Goal: Transaction & Acquisition: Purchase product/service

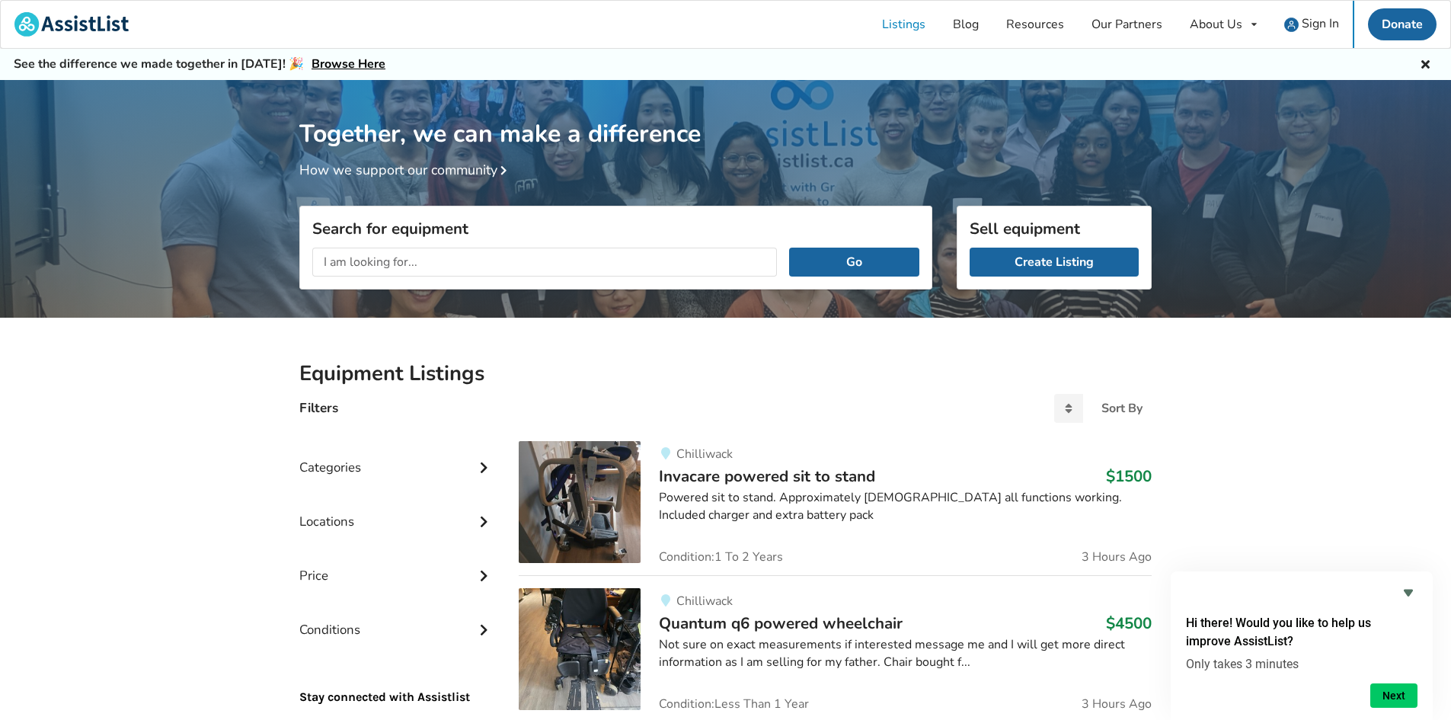
click at [452, 282] on div "Go" at bounding box center [615, 261] width 631 height 53
click at [449, 261] on input "text" at bounding box center [544, 262] width 465 height 29
click at [407, 479] on div "Categories" at bounding box center [396, 456] width 195 height 54
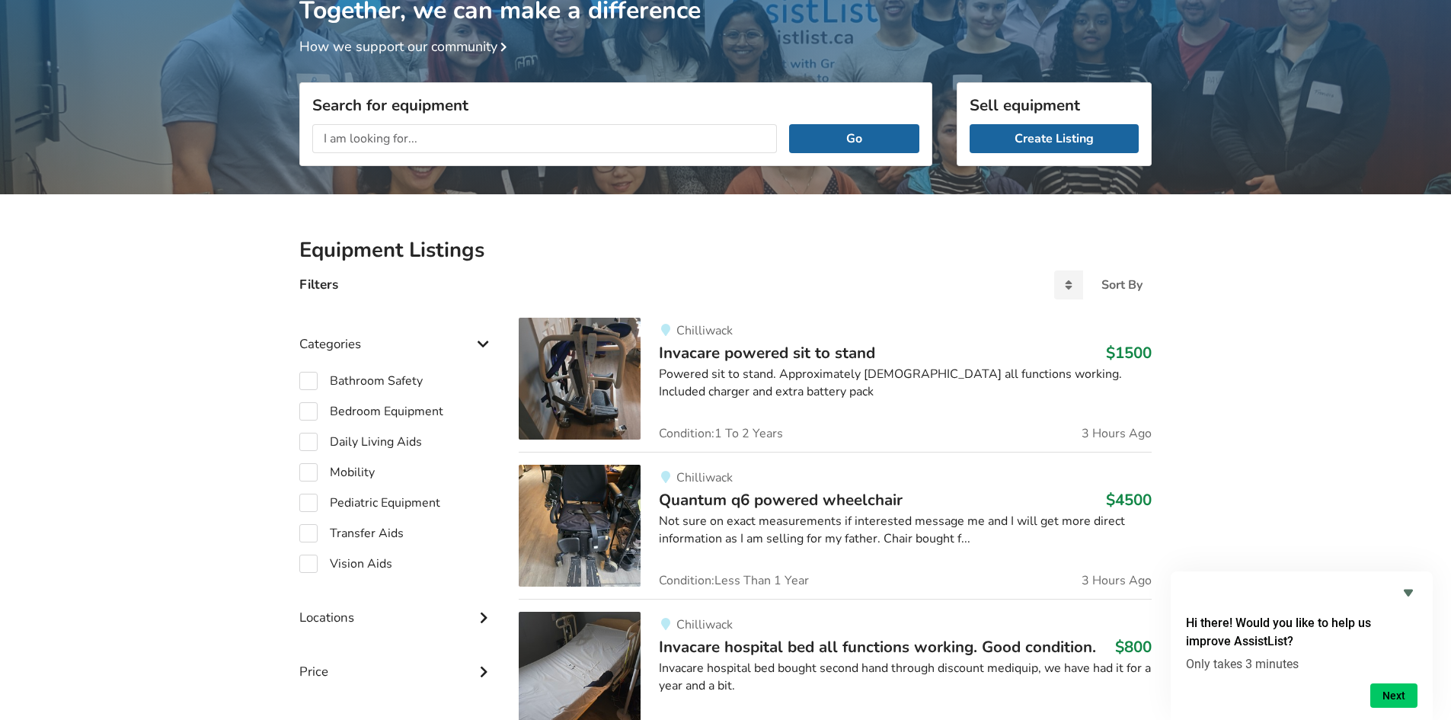
scroll to position [152, 0]
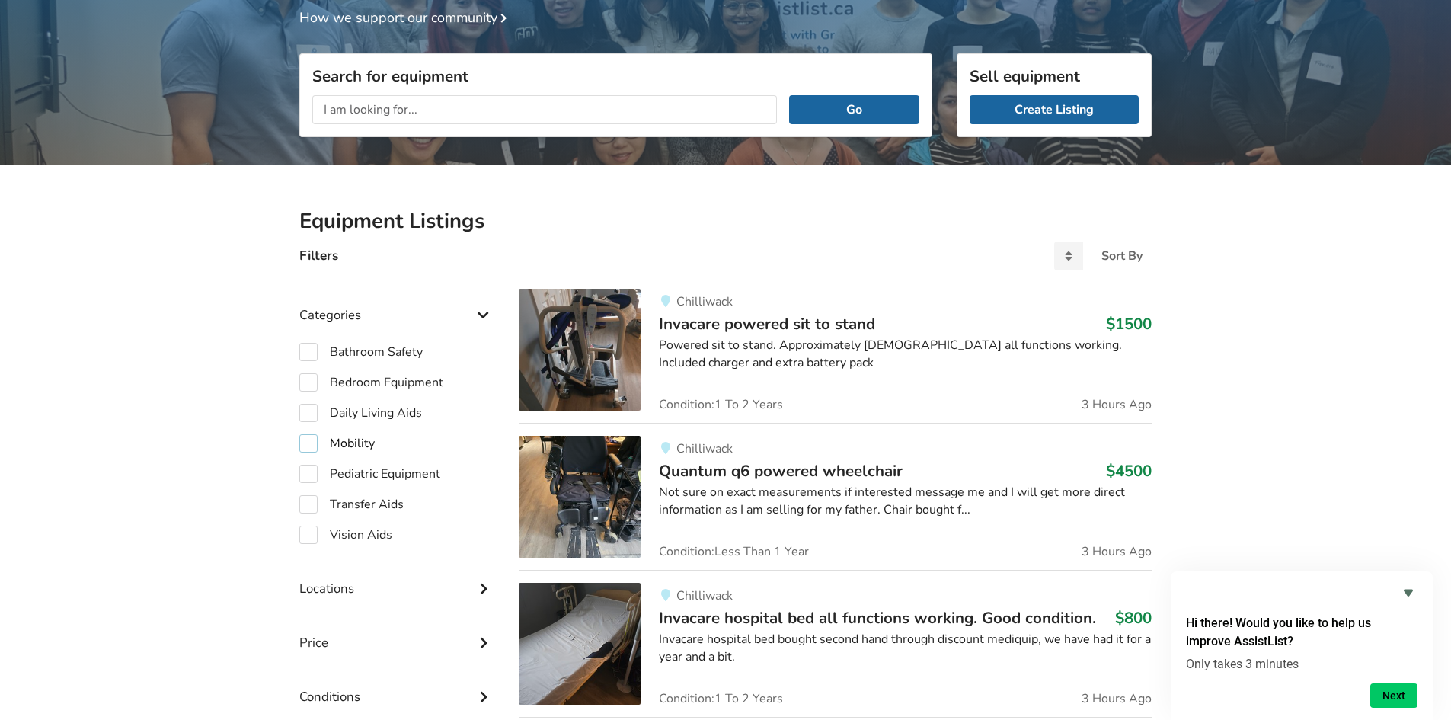
click at [339, 439] on label "Mobility" at bounding box center [336, 443] width 75 height 18
checkbox input "true"
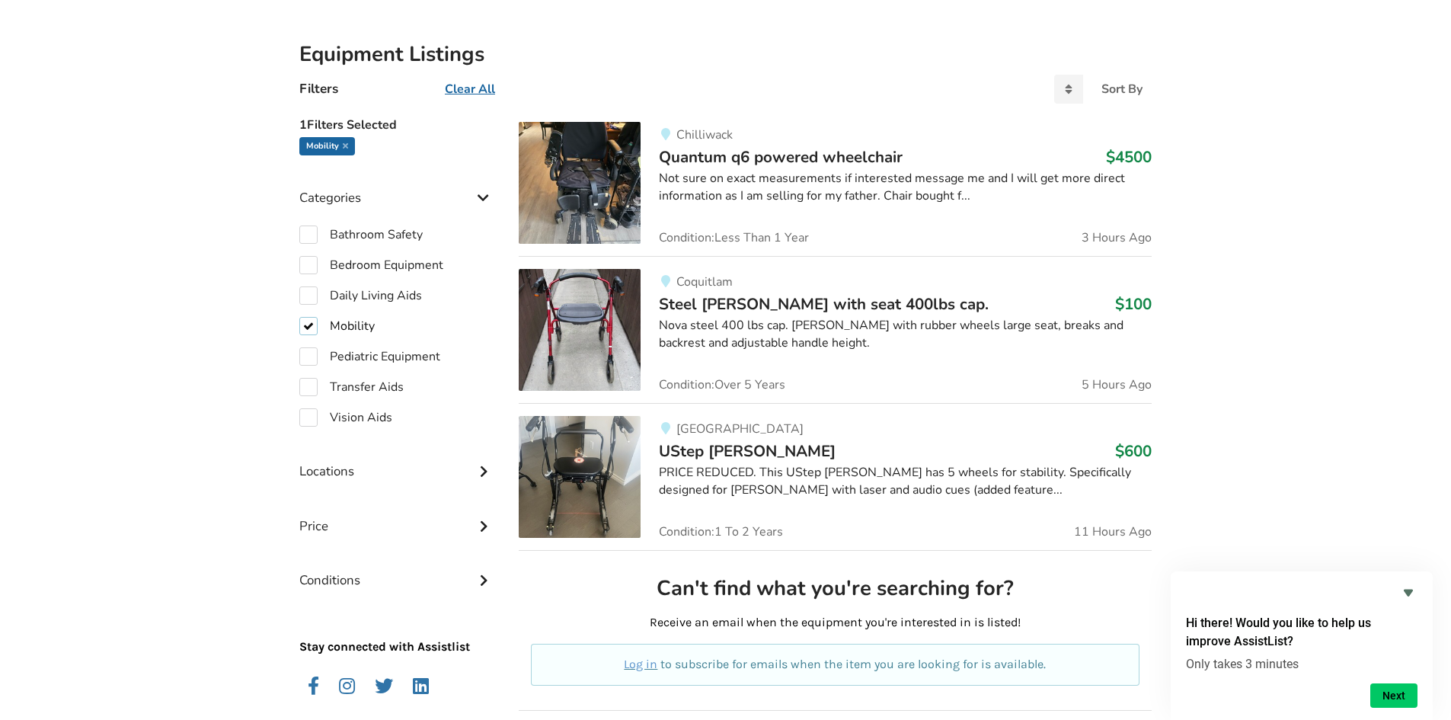
scroll to position [381, 0]
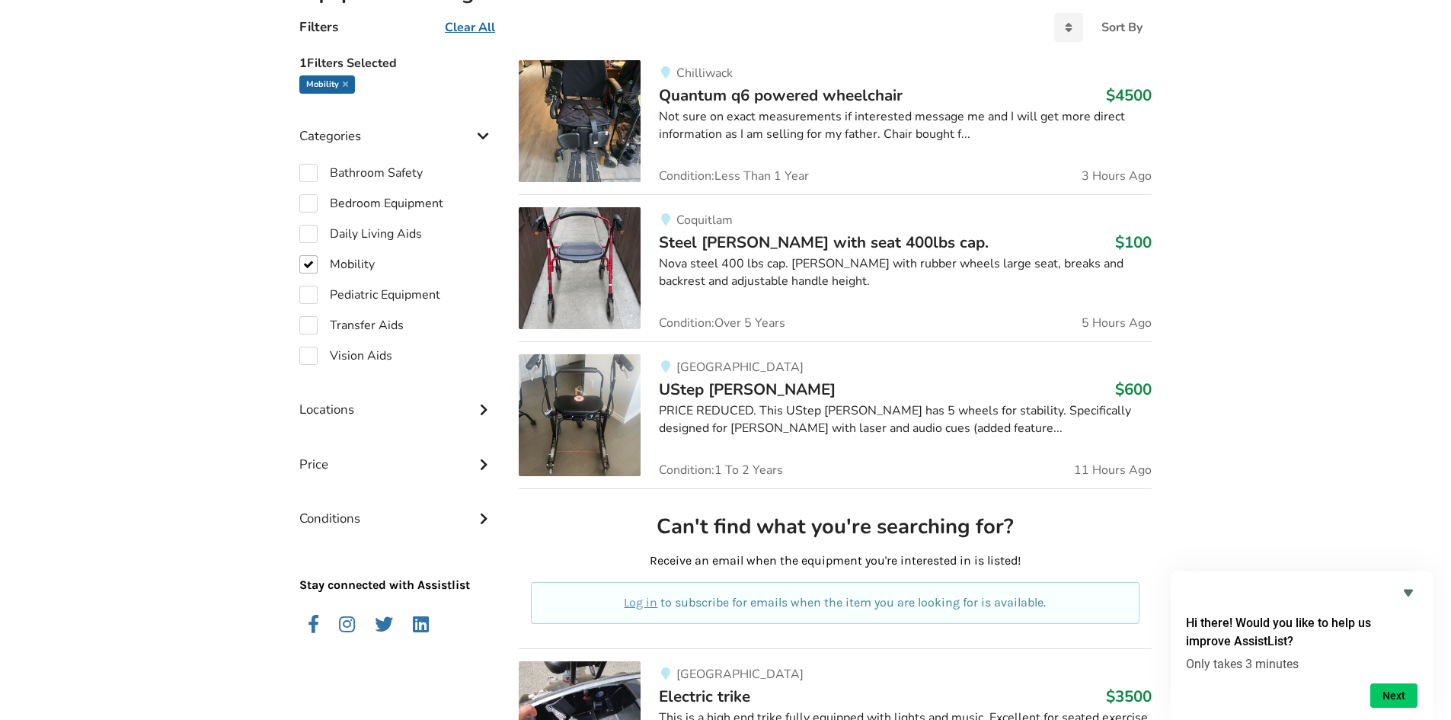
click at [305, 404] on div "Locations" at bounding box center [396, 398] width 195 height 54
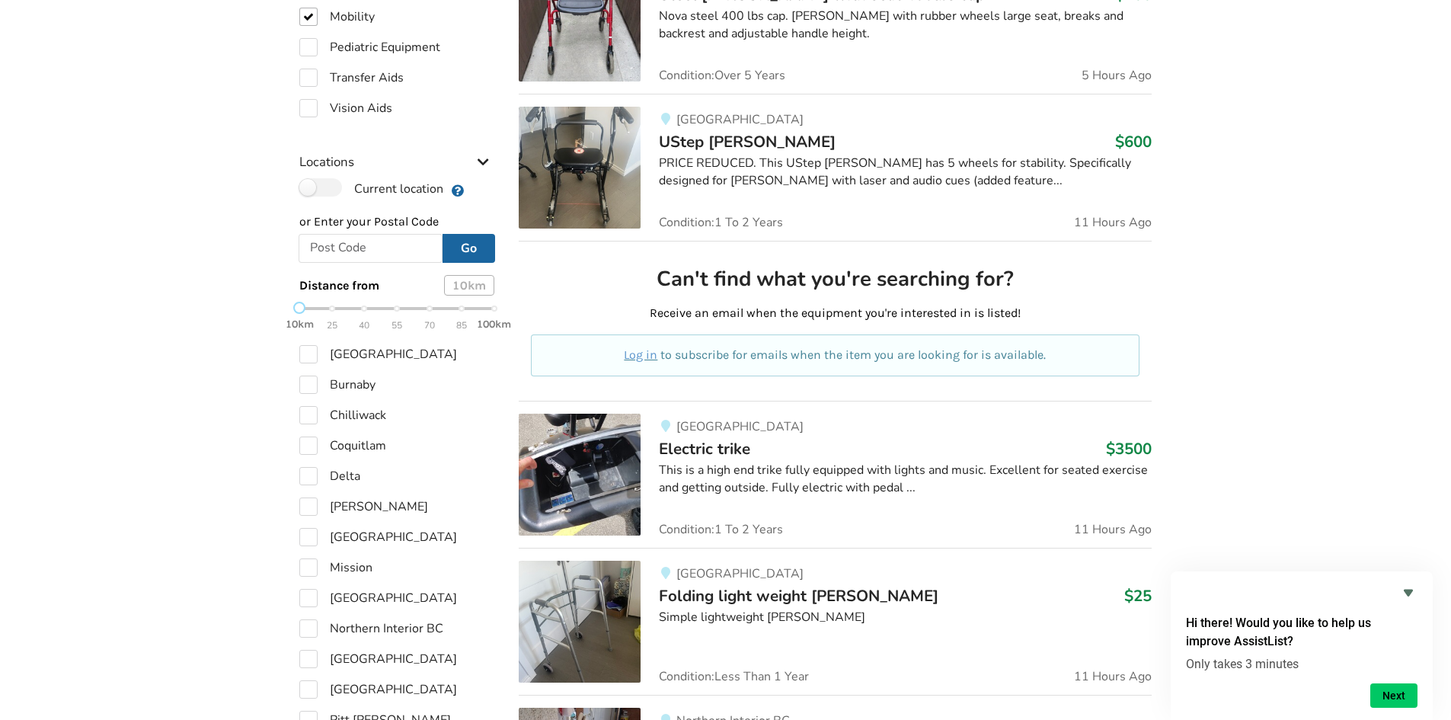
scroll to position [609, 0]
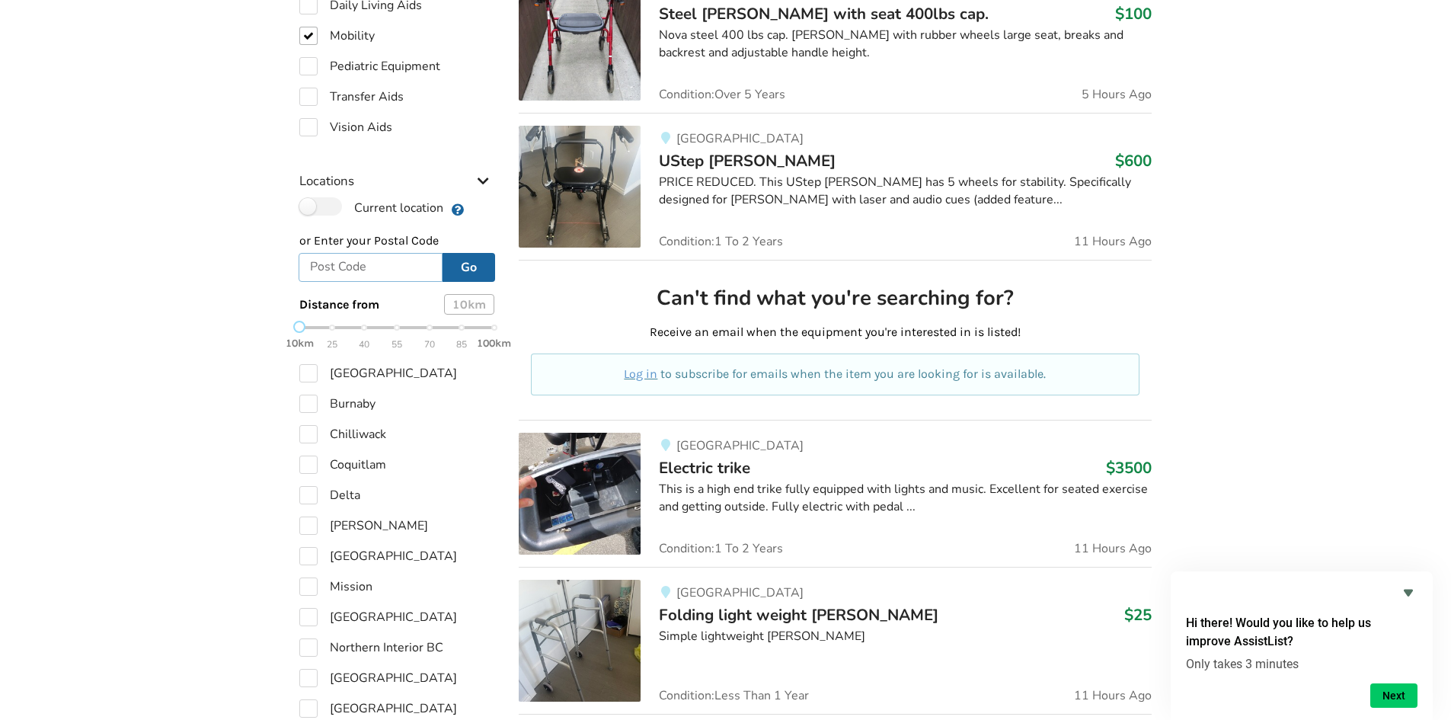
click at [369, 268] on input "text" at bounding box center [371, 267] width 144 height 29
type input "V4C 4B1"
click at [461, 331] on div "10km 25 40 55 70 85 100km" at bounding box center [396, 335] width 195 height 27
click at [491, 329] on div "10km 25 40 55 70 85 100km" at bounding box center [396, 335] width 195 height 27
click at [459, 271] on button "Go" at bounding box center [469, 267] width 53 height 29
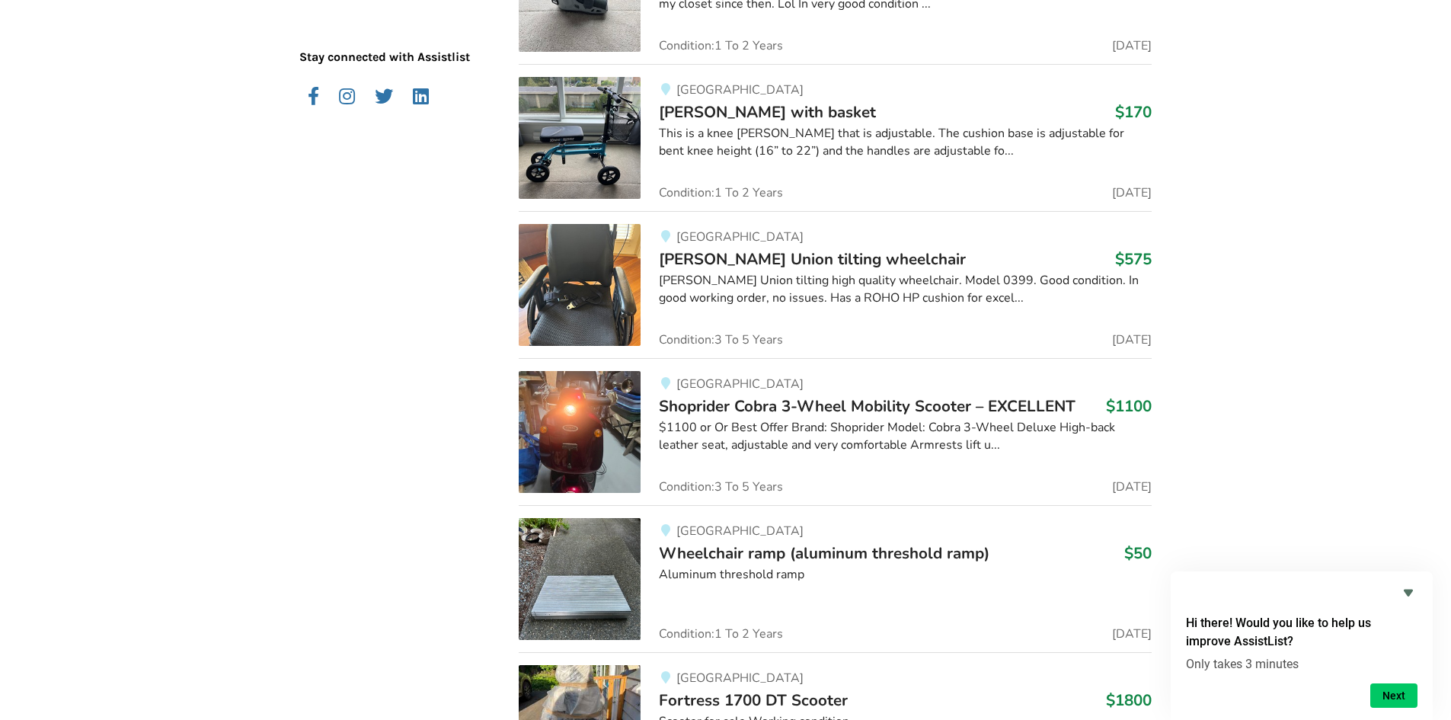
scroll to position [1219, 0]
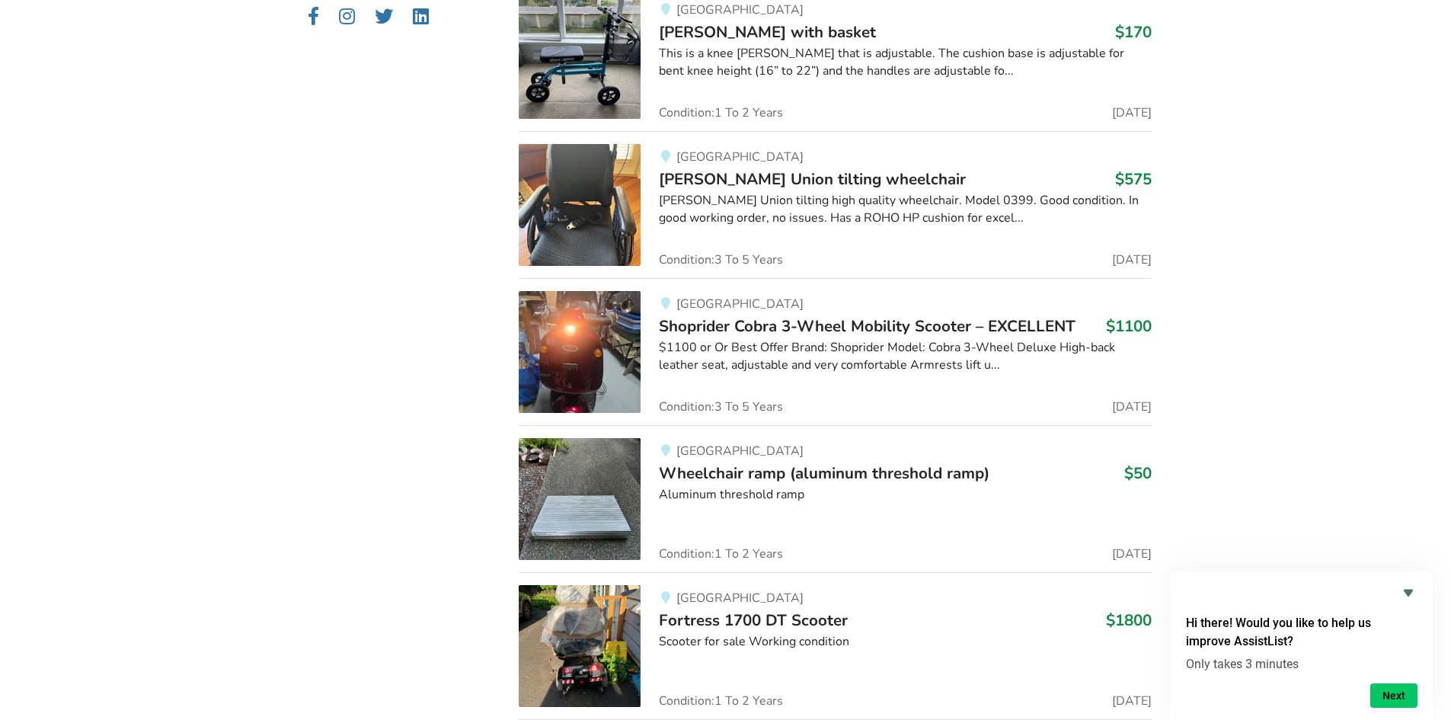
click at [574, 209] on img at bounding box center [580, 205] width 122 height 122
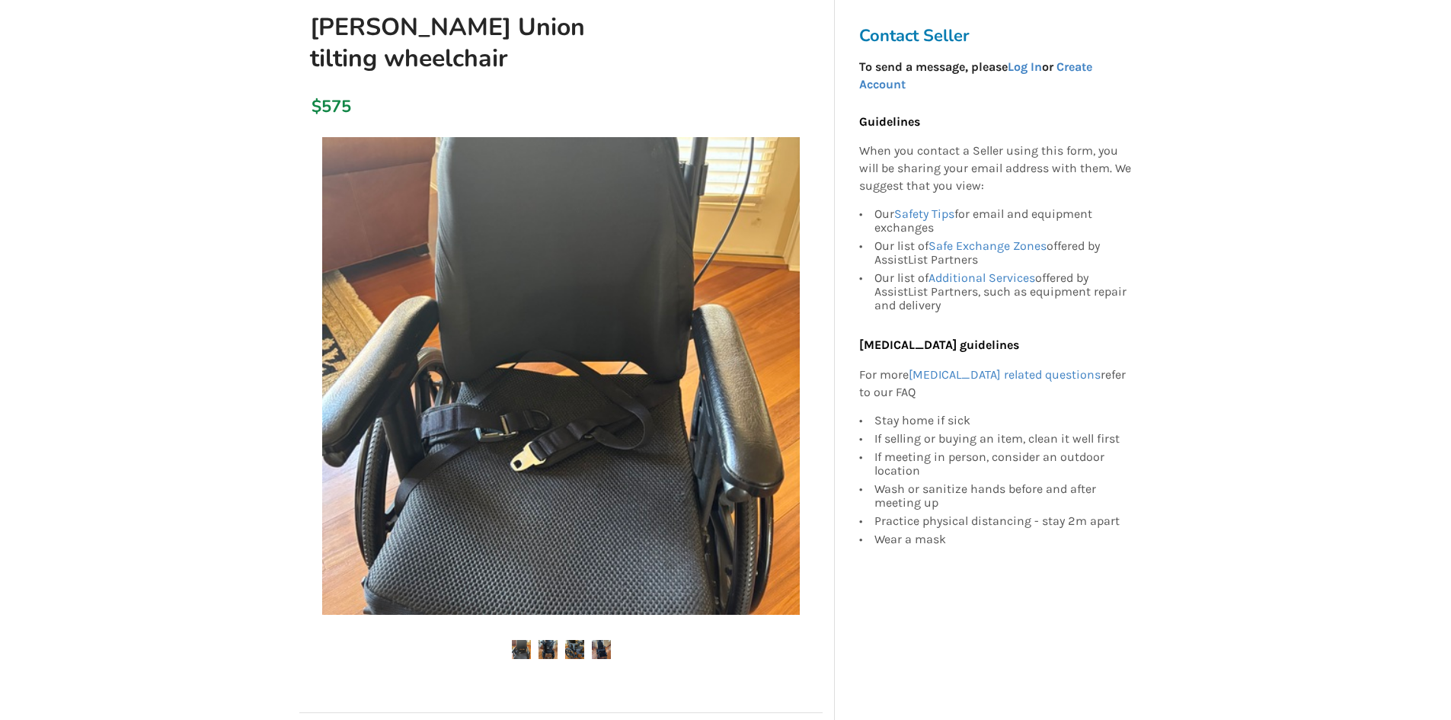
scroll to position [229, 0]
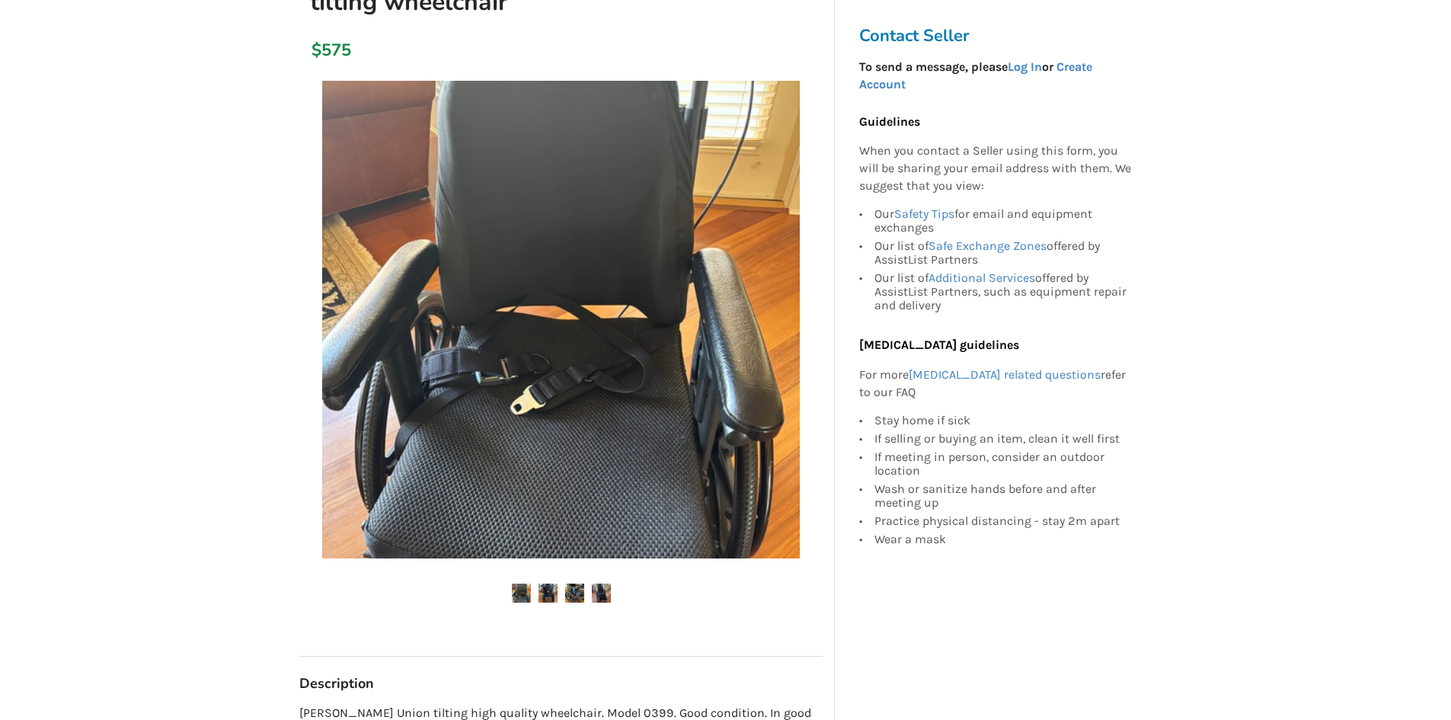
click at [548, 583] on img at bounding box center [548, 592] width 19 height 19
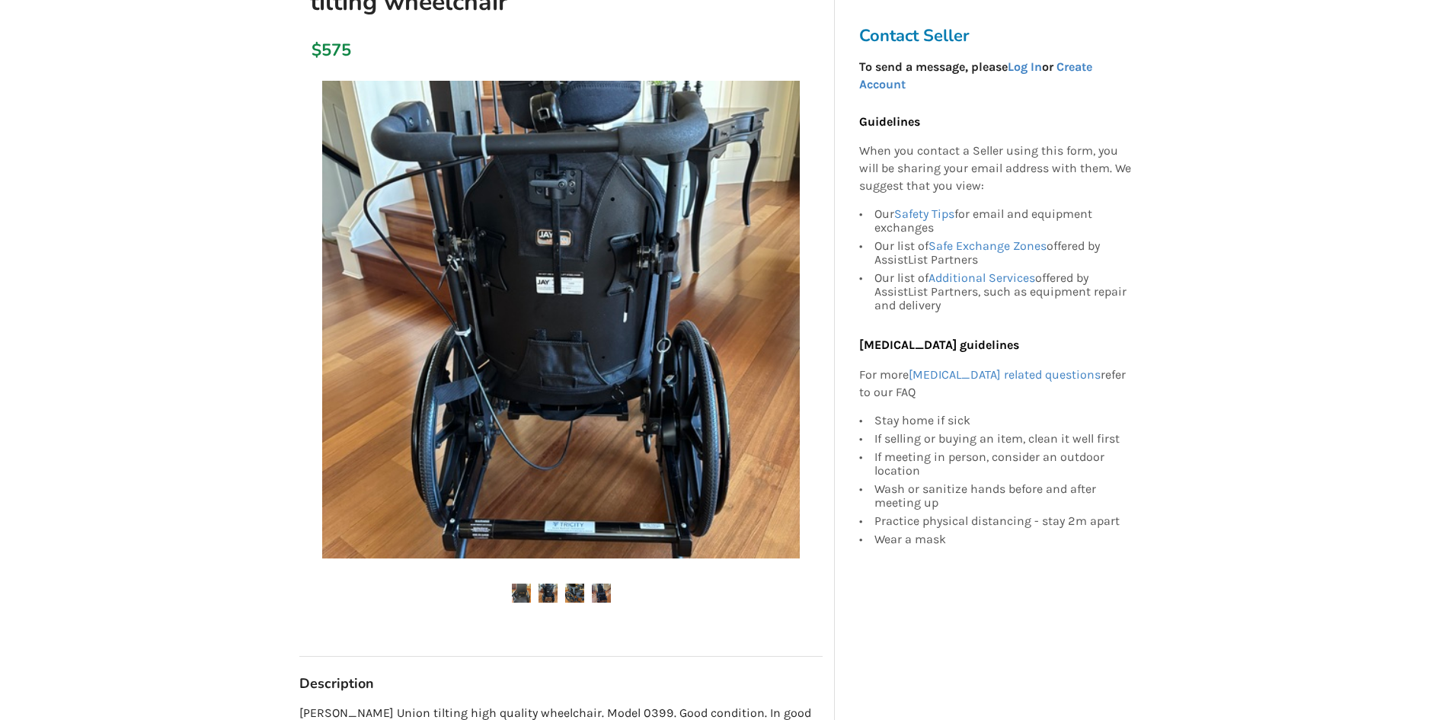
click at [574, 583] on img at bounding box center [574, 592] width 19 height 19
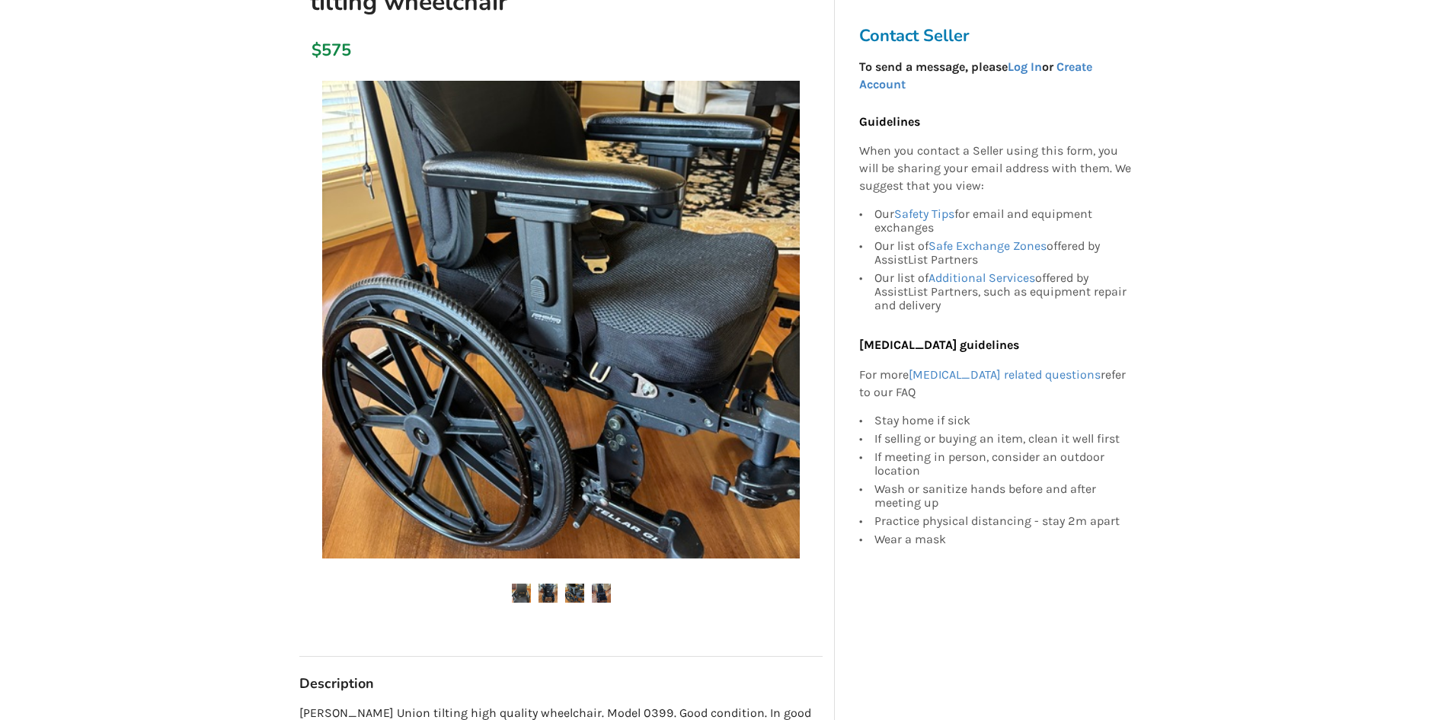
click at [616, 583] on ul at bounding box center [560, 593] width 523 height 21
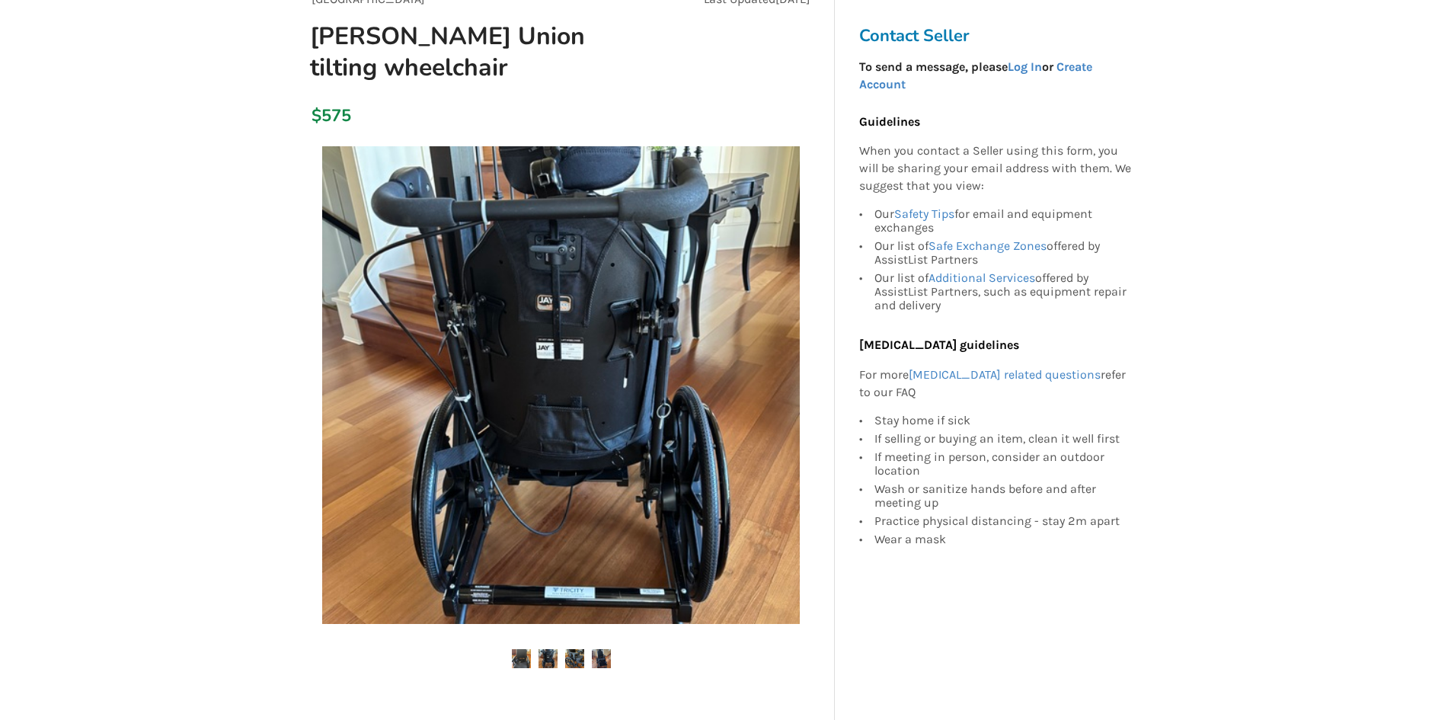
scroll to position [152, 0]
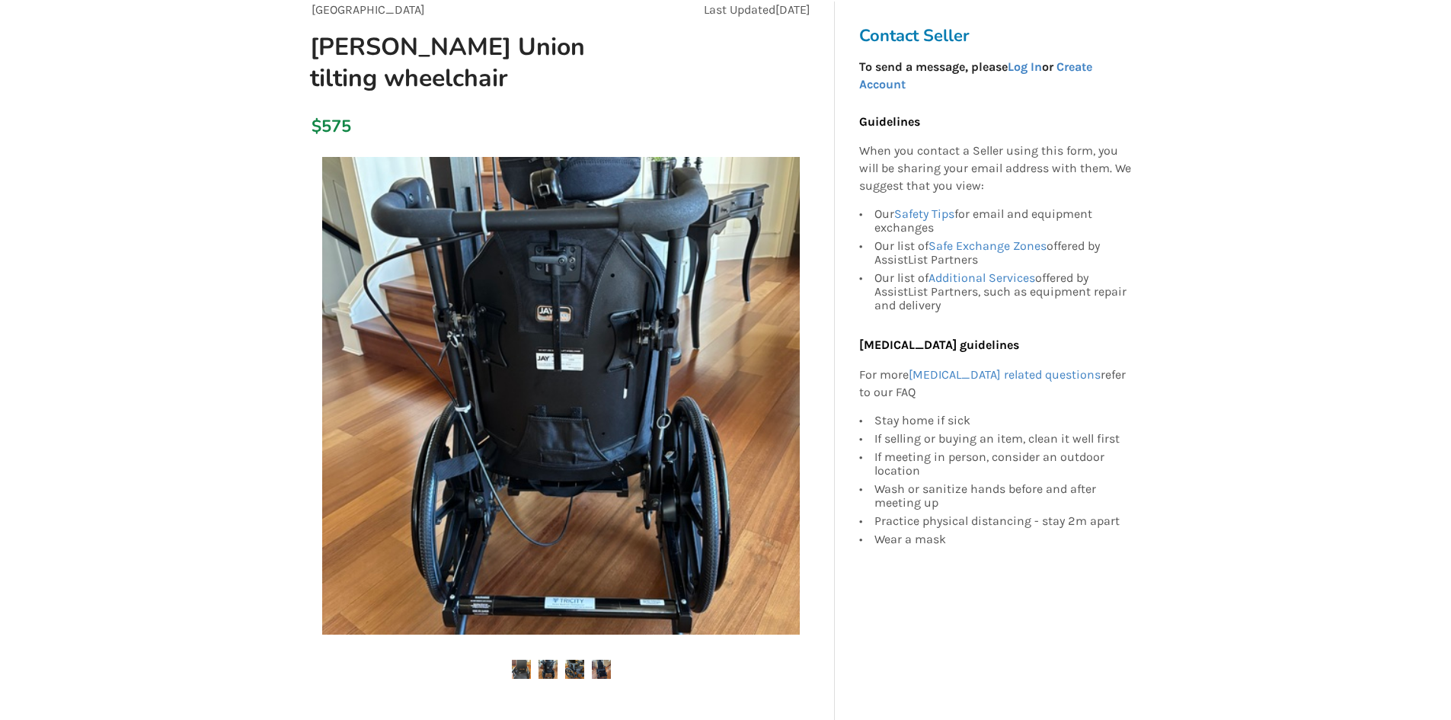
click at [602, 280] on img at bounding box center [561, 396] width 478 height 478
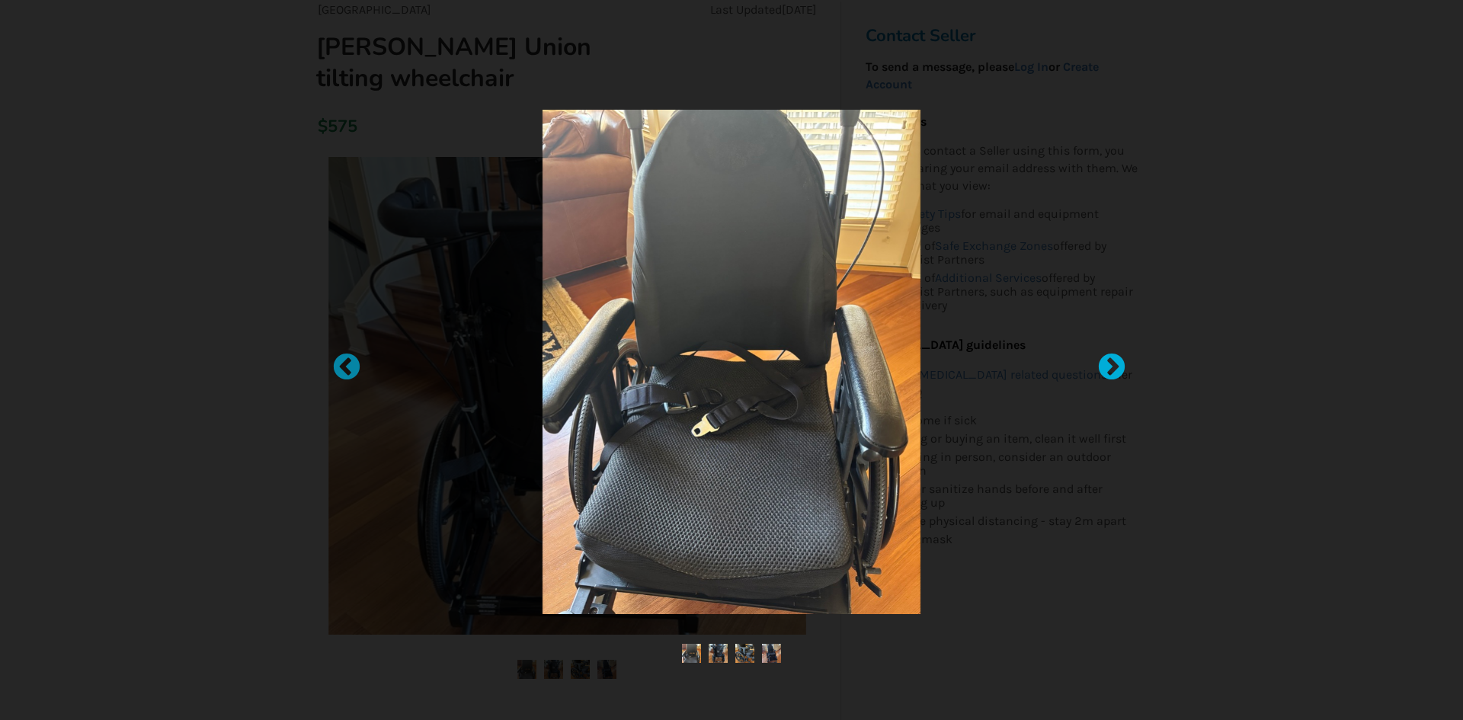
click at [1108, 363] on div at bounding box center [1103, 360] width 15 height 15
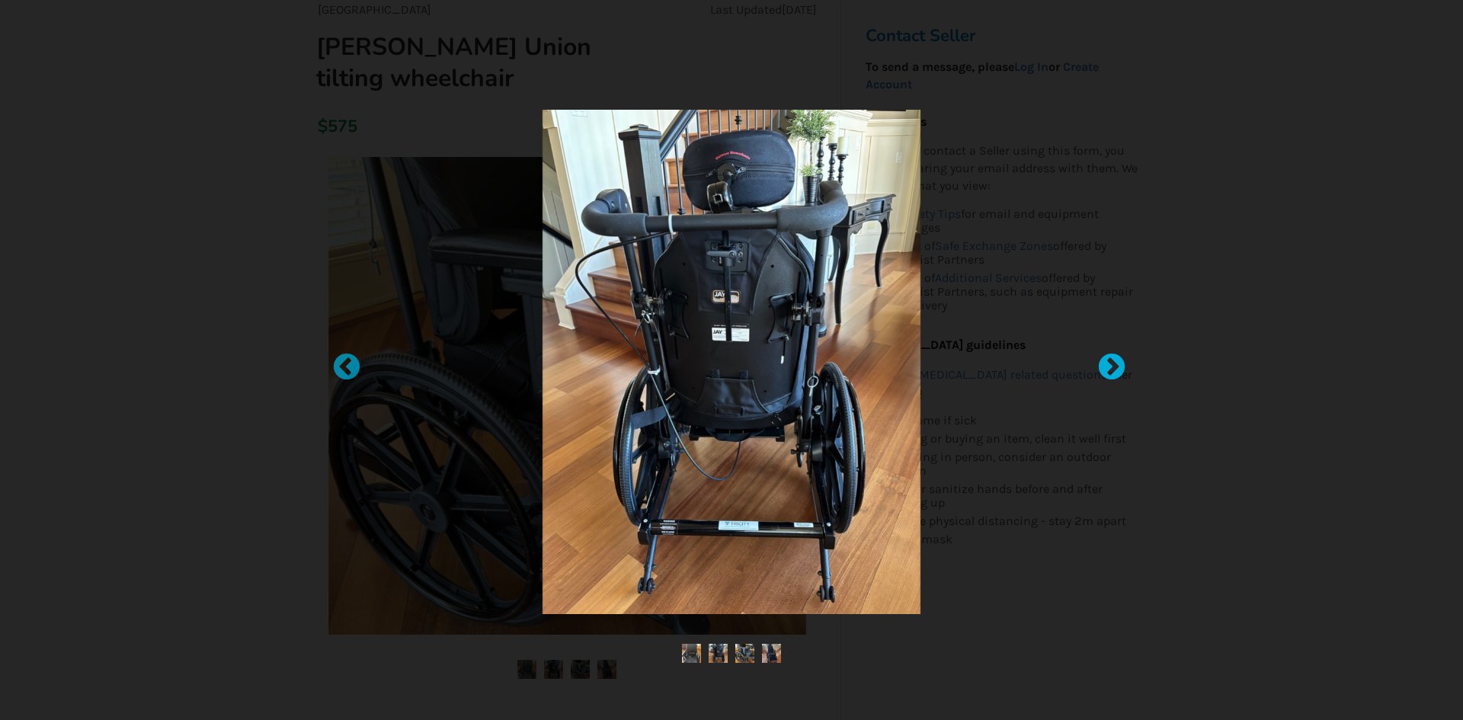
click at [1110, 356] on div at bounding box center [1103, 360] width 15 height 15
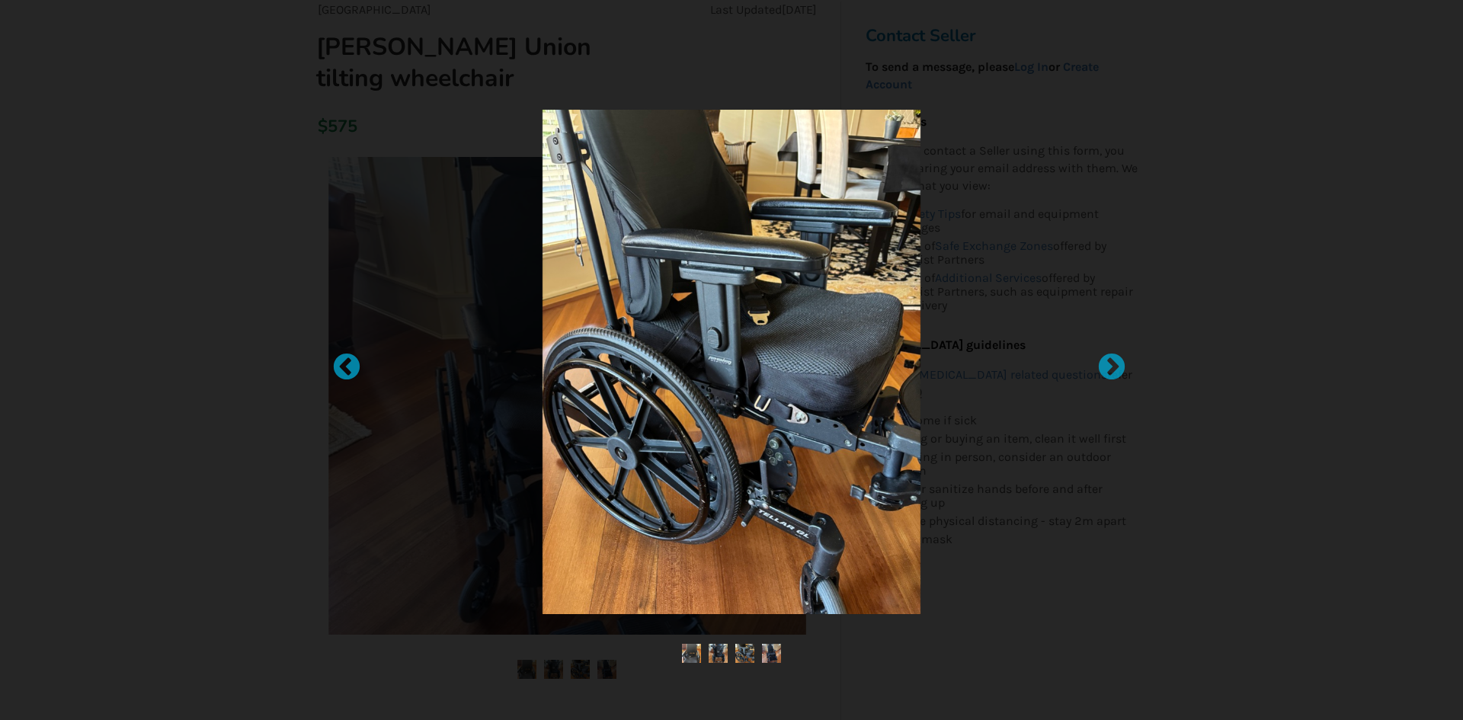
click at [1111, 347] on div at bounding box center [731, 360] width 1463 height 720
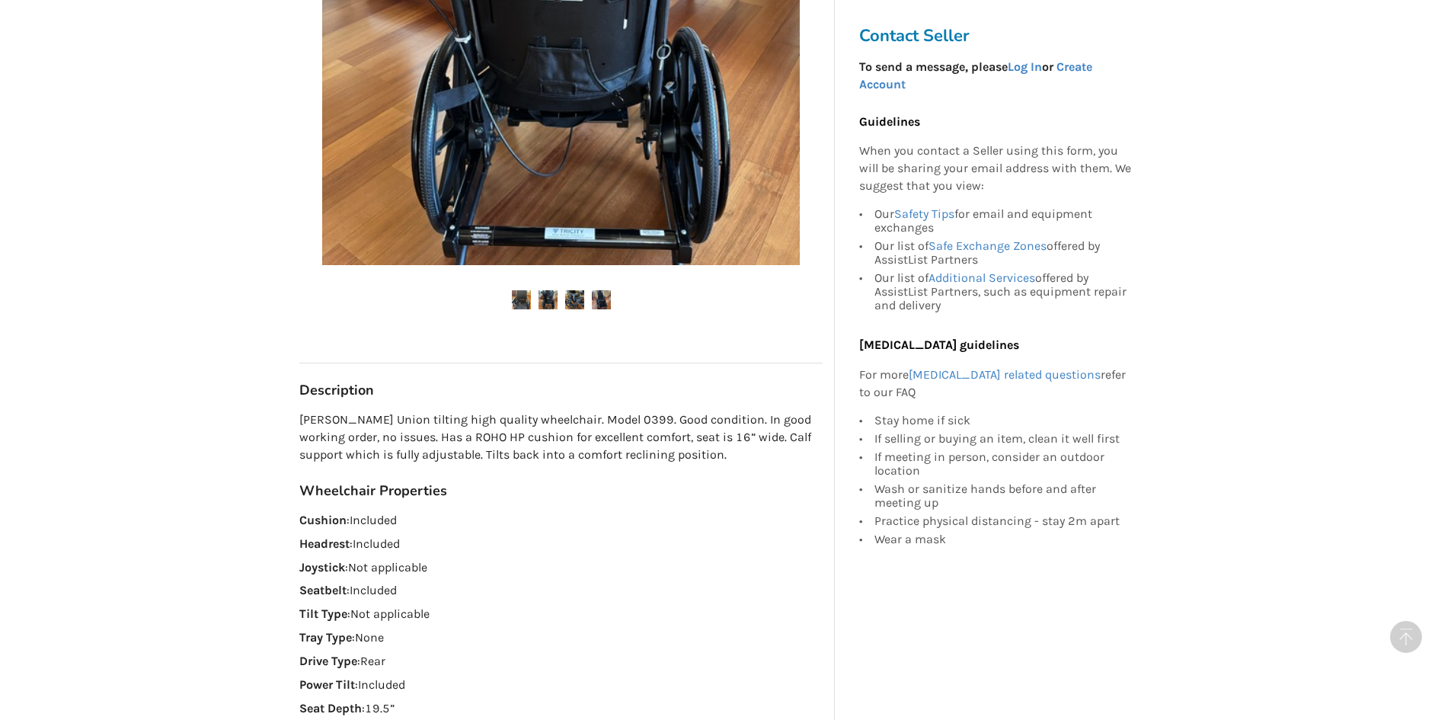
scroll to position [222, 0]
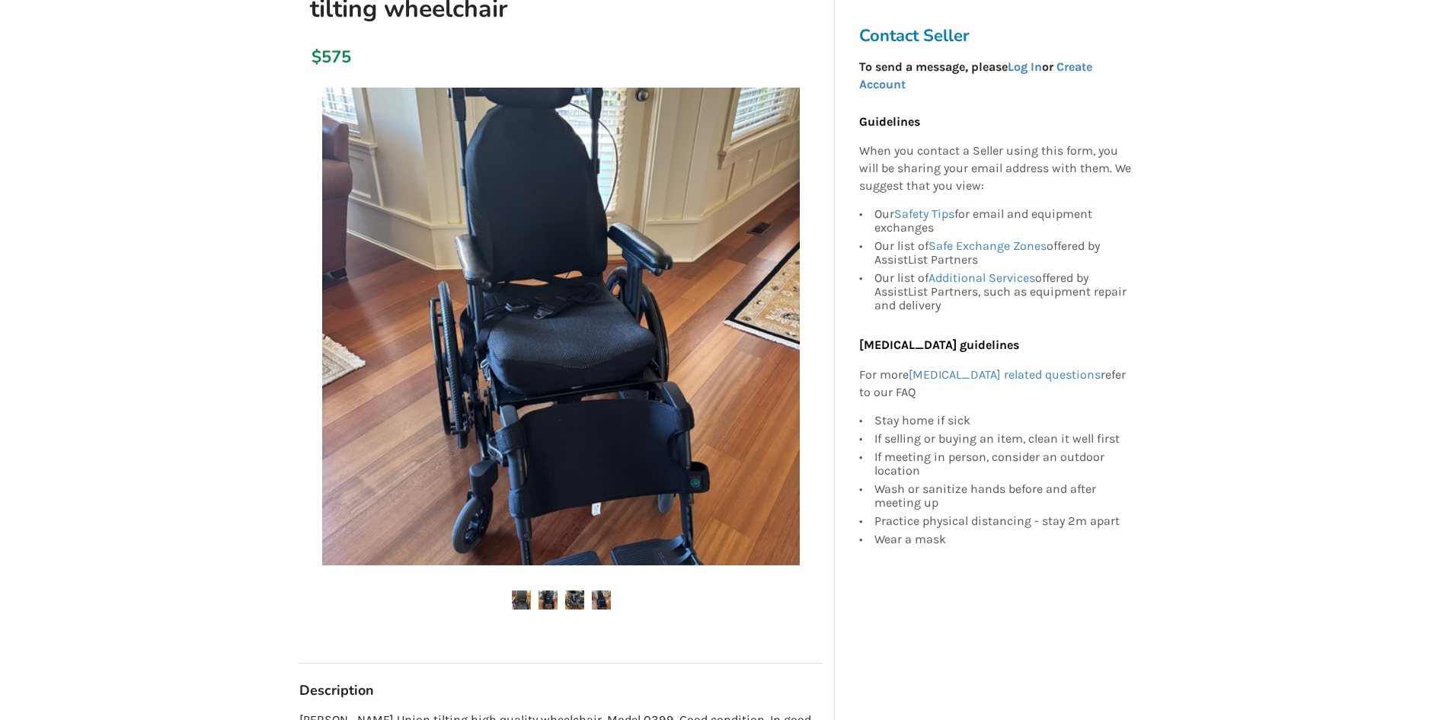
click at [574, 590] on img at bounding box center [574, 599] width 19 height 19
click at [602, 590] on img at bounding box center [601, 599] width 19 height 19
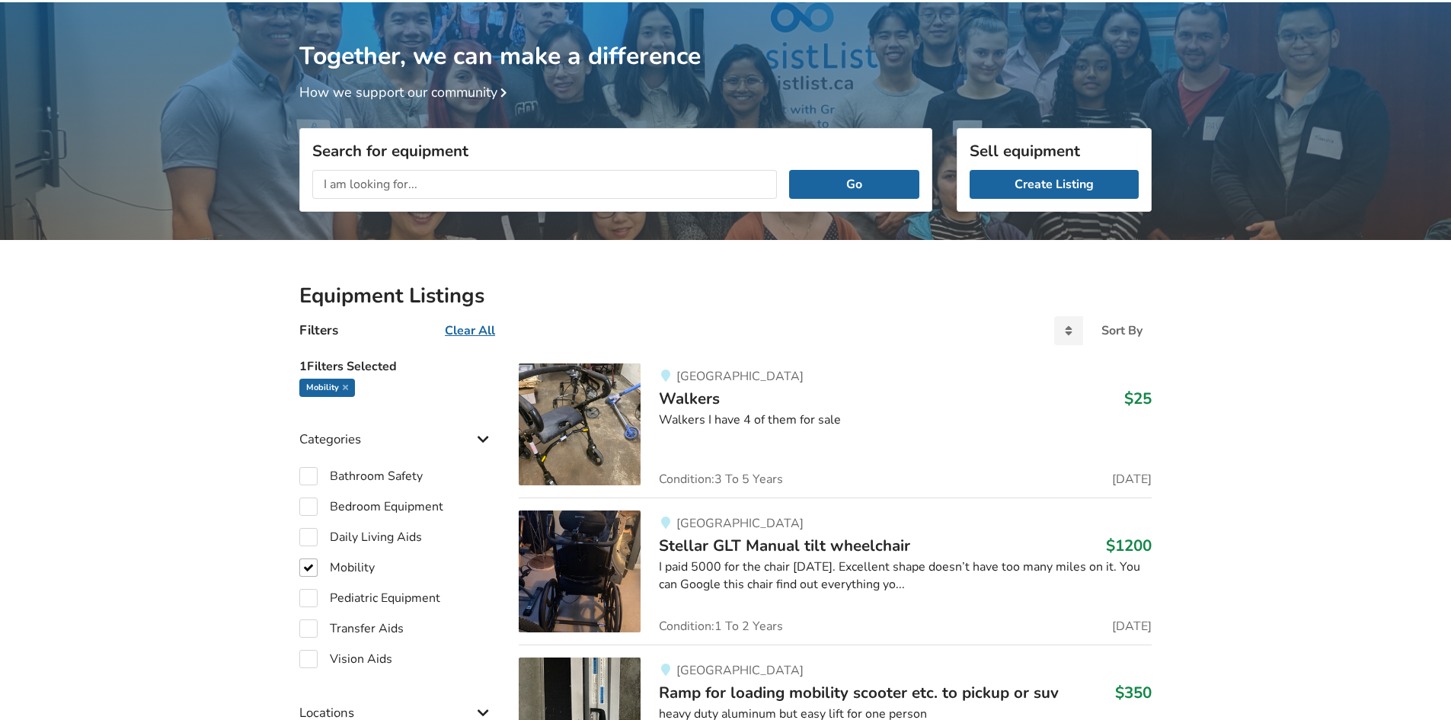
scroll to position [76, 0]
